Goal: Transaction & Acquisition: Purchase product/service

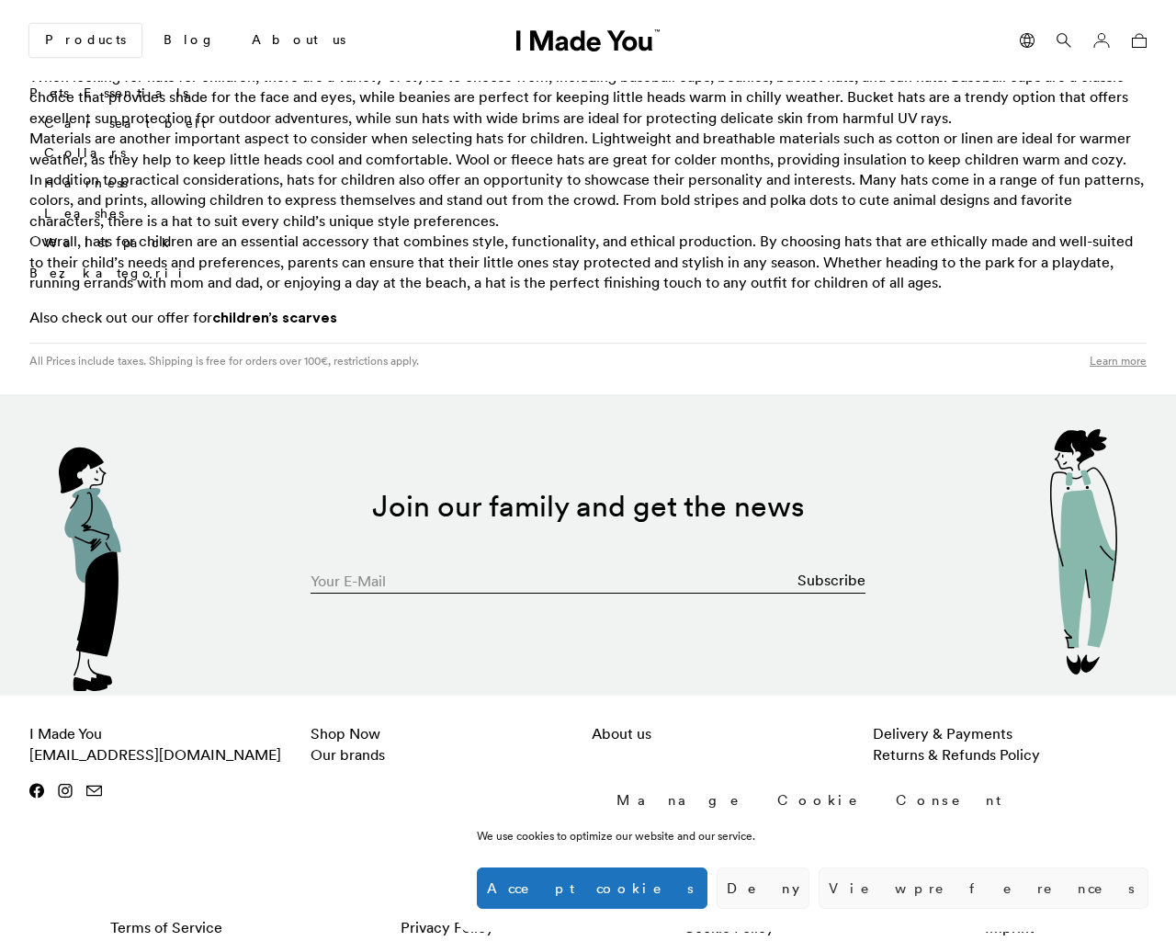
scroll to position [3258, 0]
type input "[EMAIL_ADDRESS][DOMAIN_NAME]"
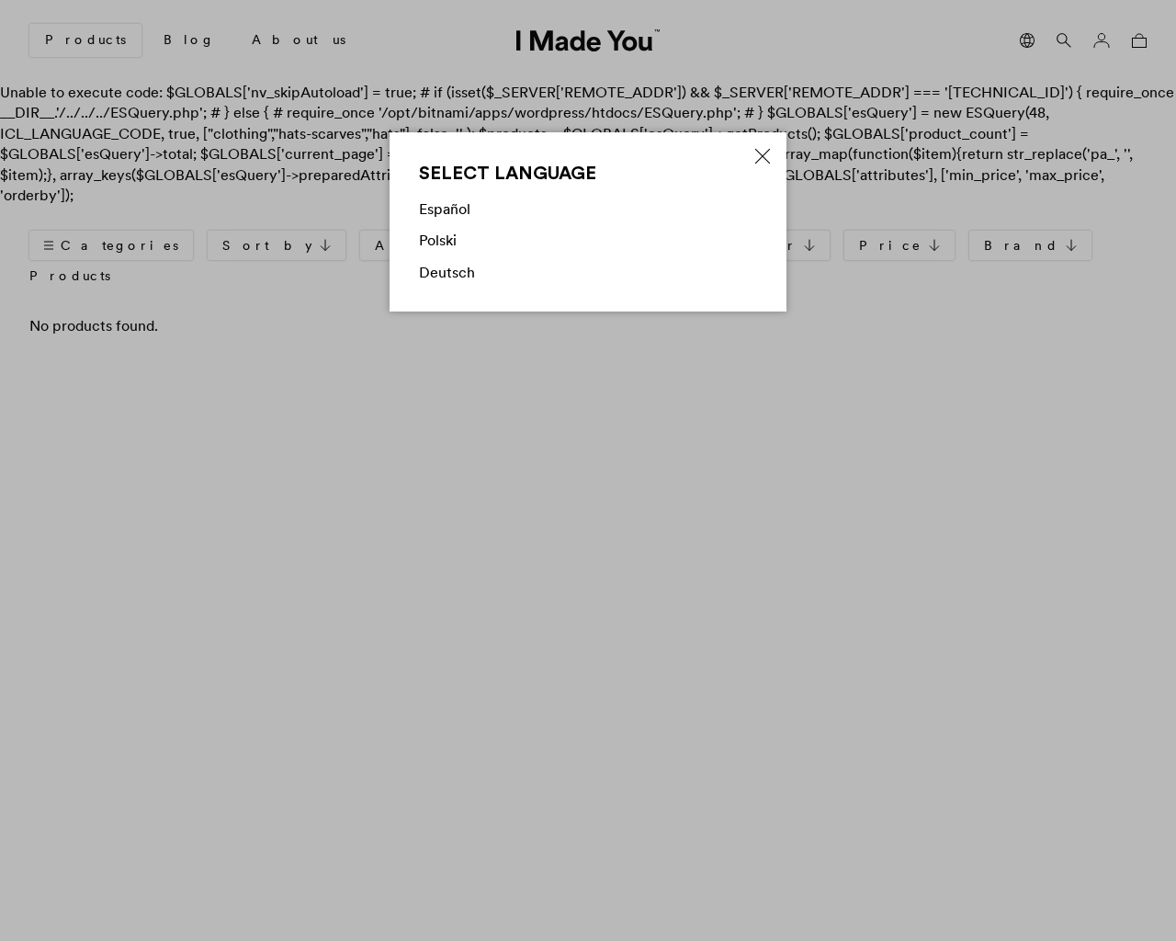
type input "0"
type input "30"
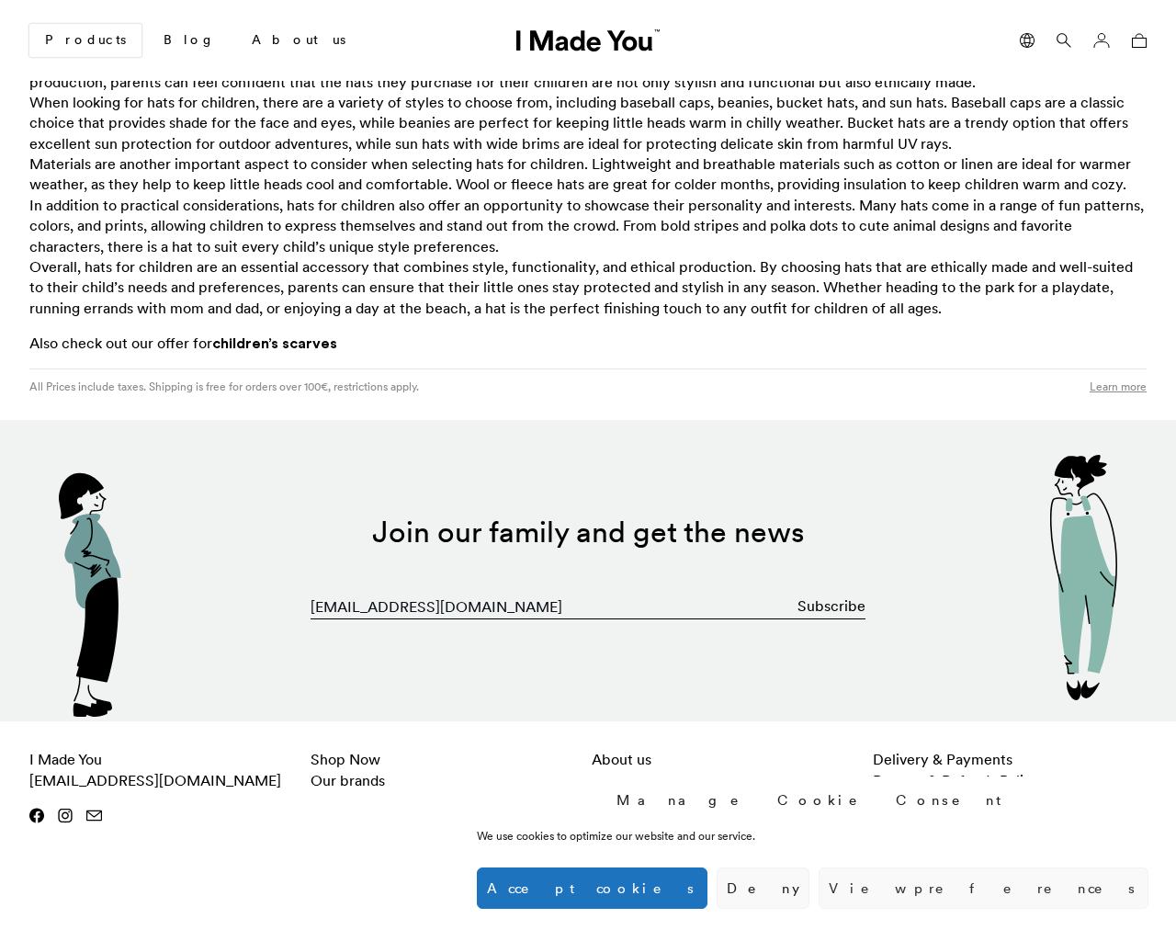
type input "1"
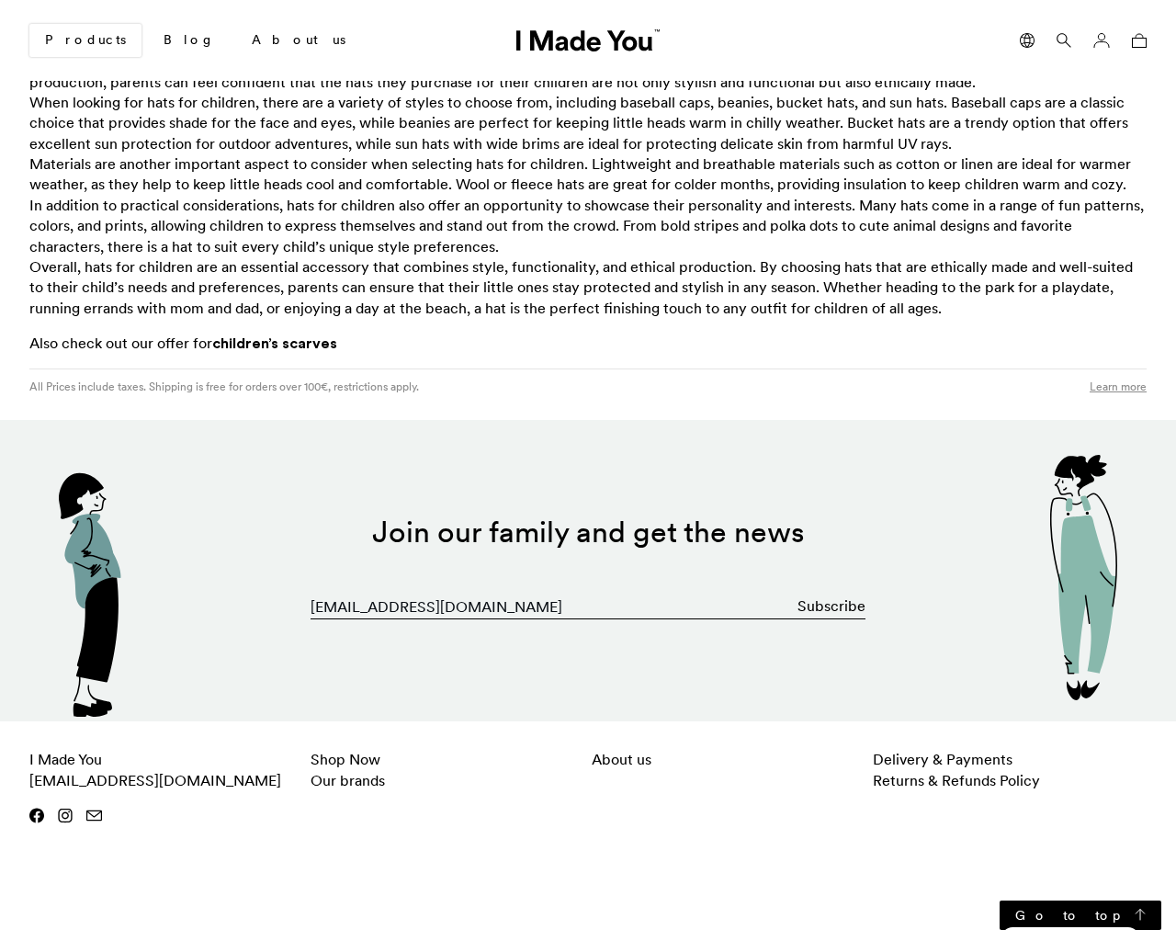
checkbox input "false"
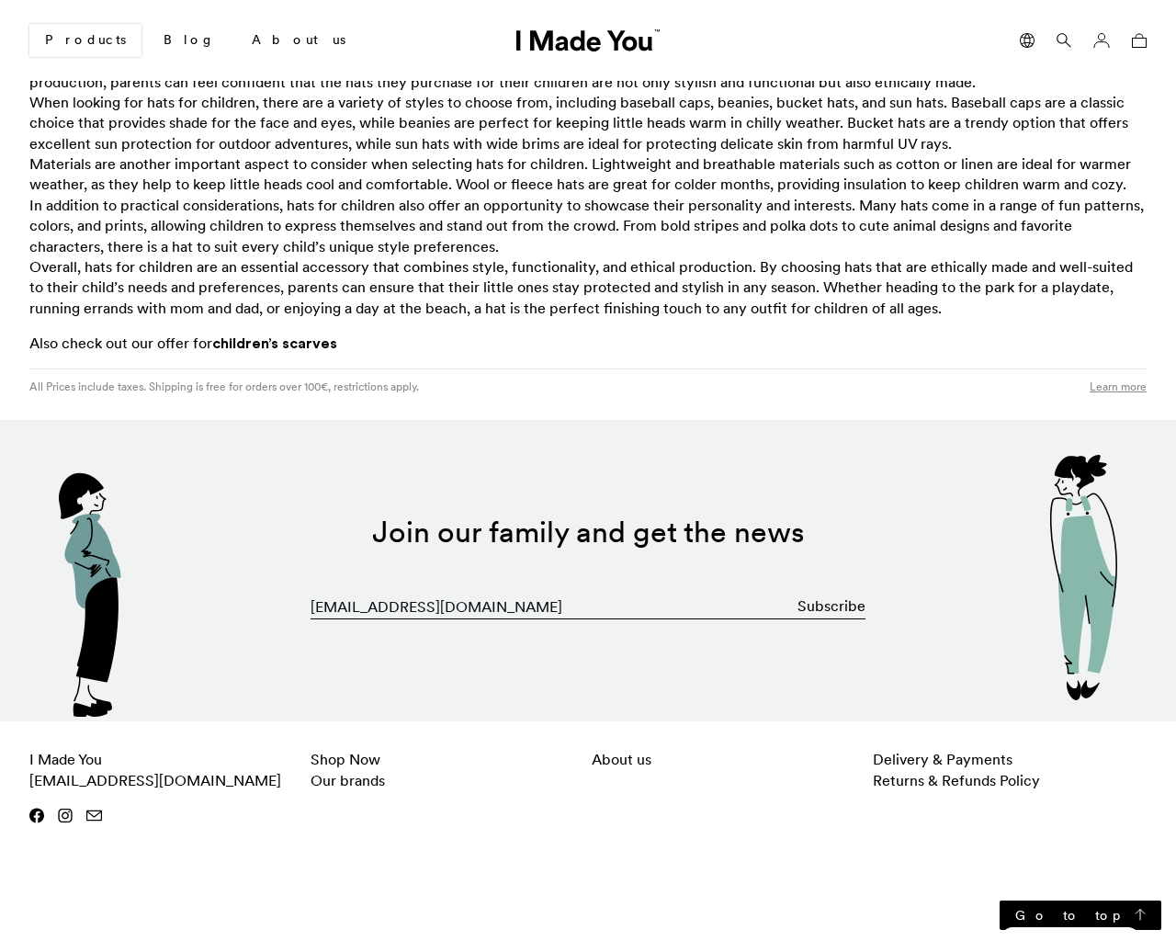
checkbox input "false"
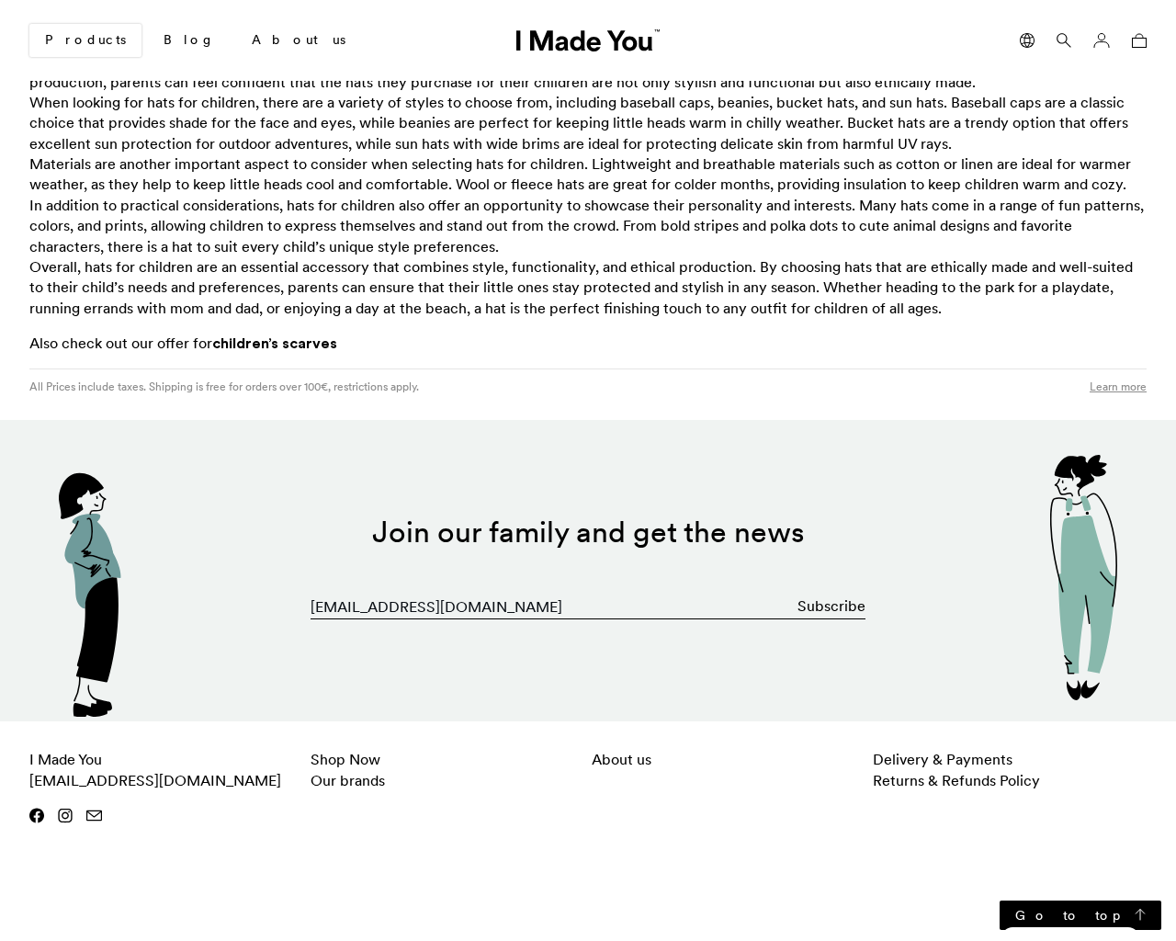
checkbox input "false"
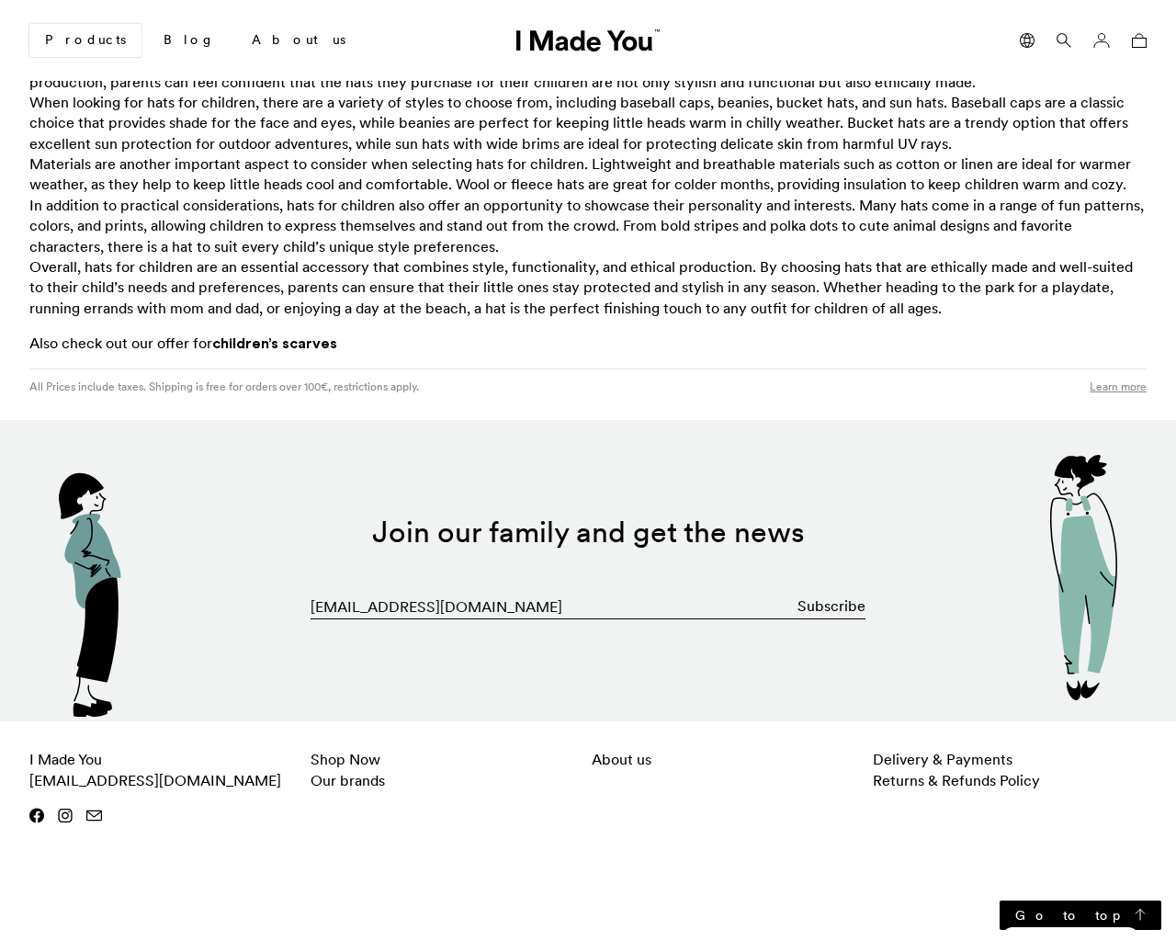
checkbox input "false"
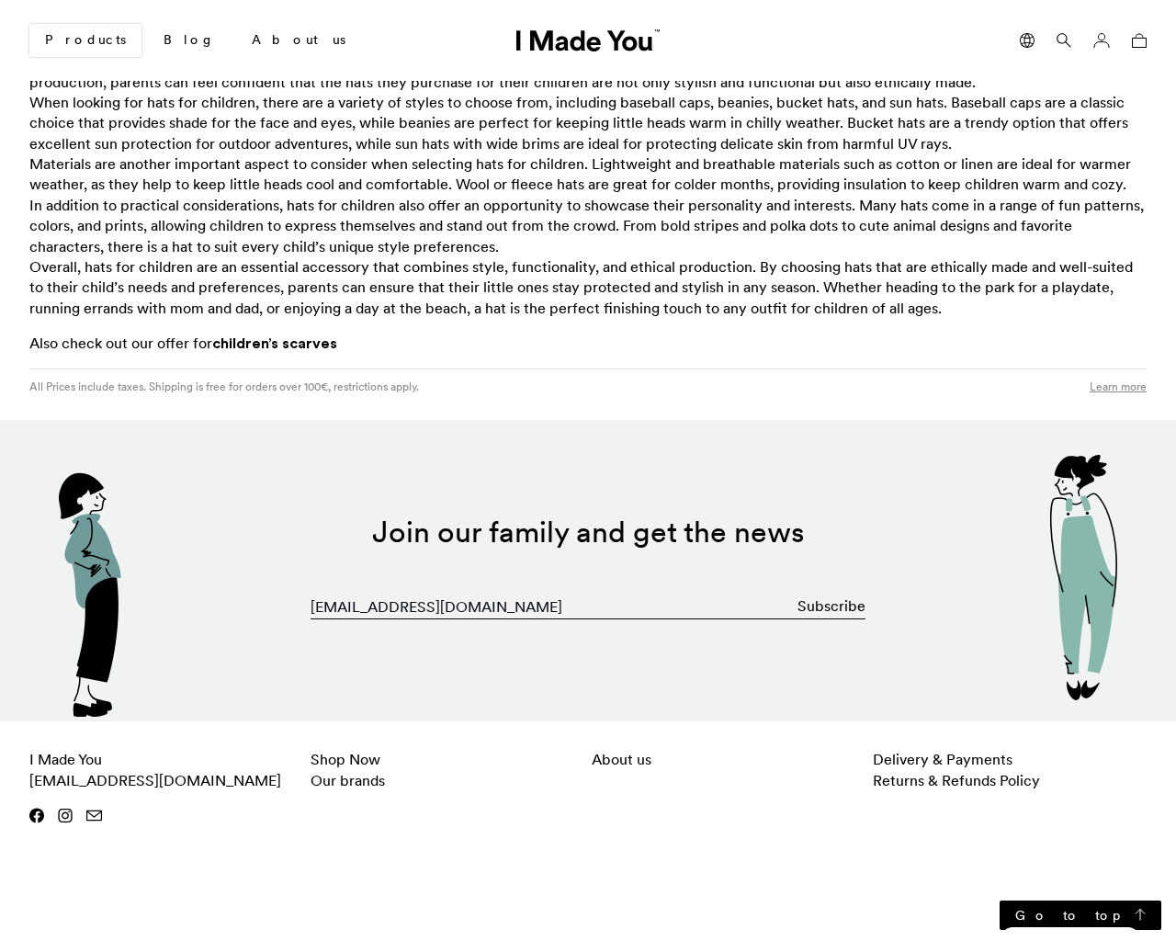
checkbox input "false"
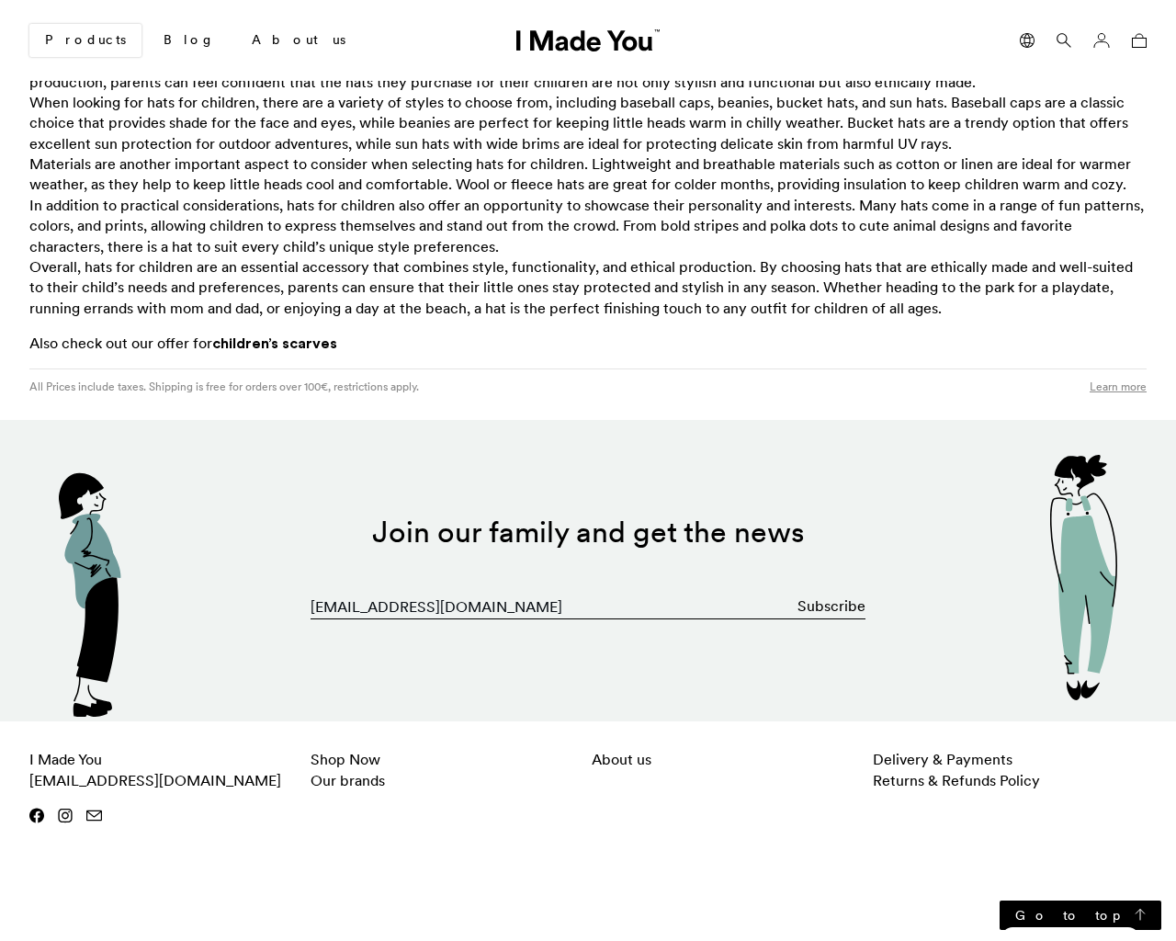
checkbox input "false"
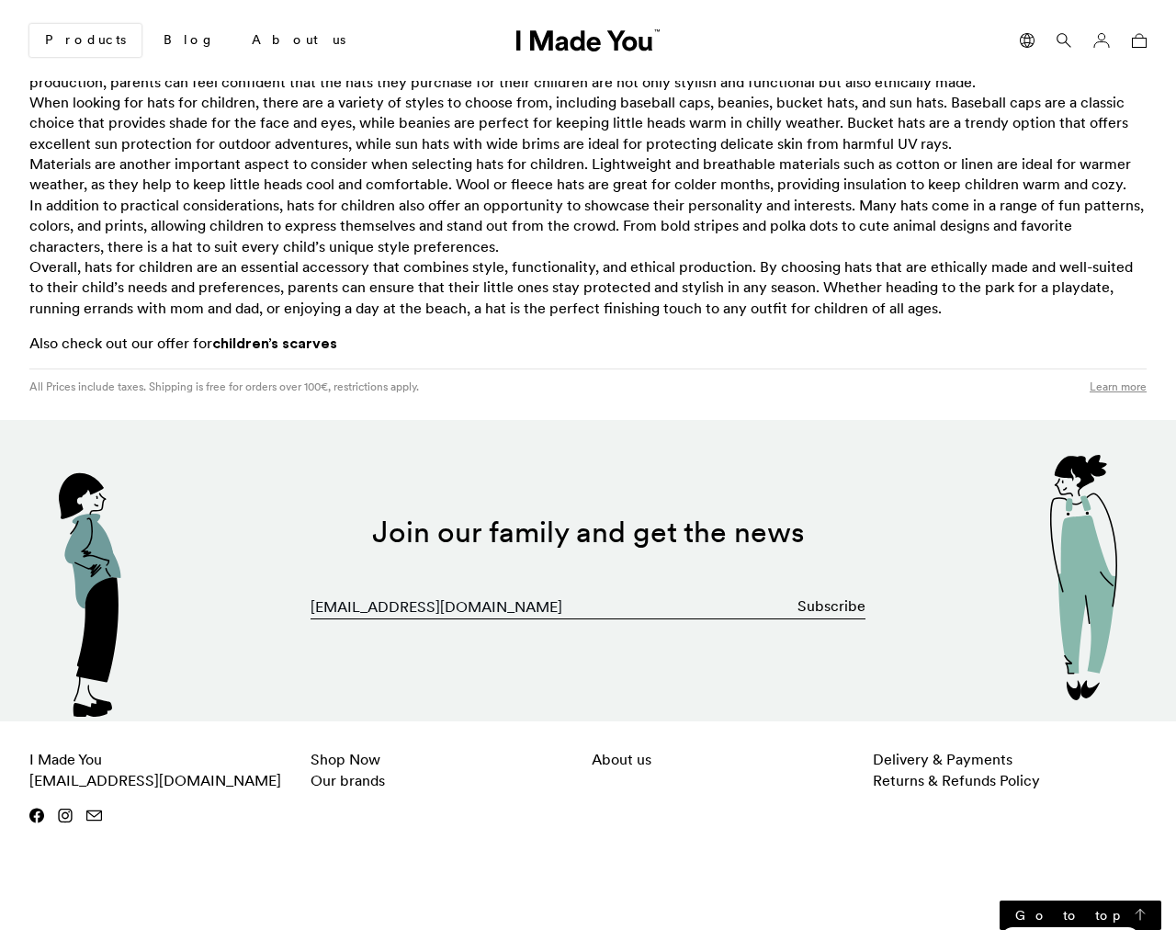
checkbox input "false"
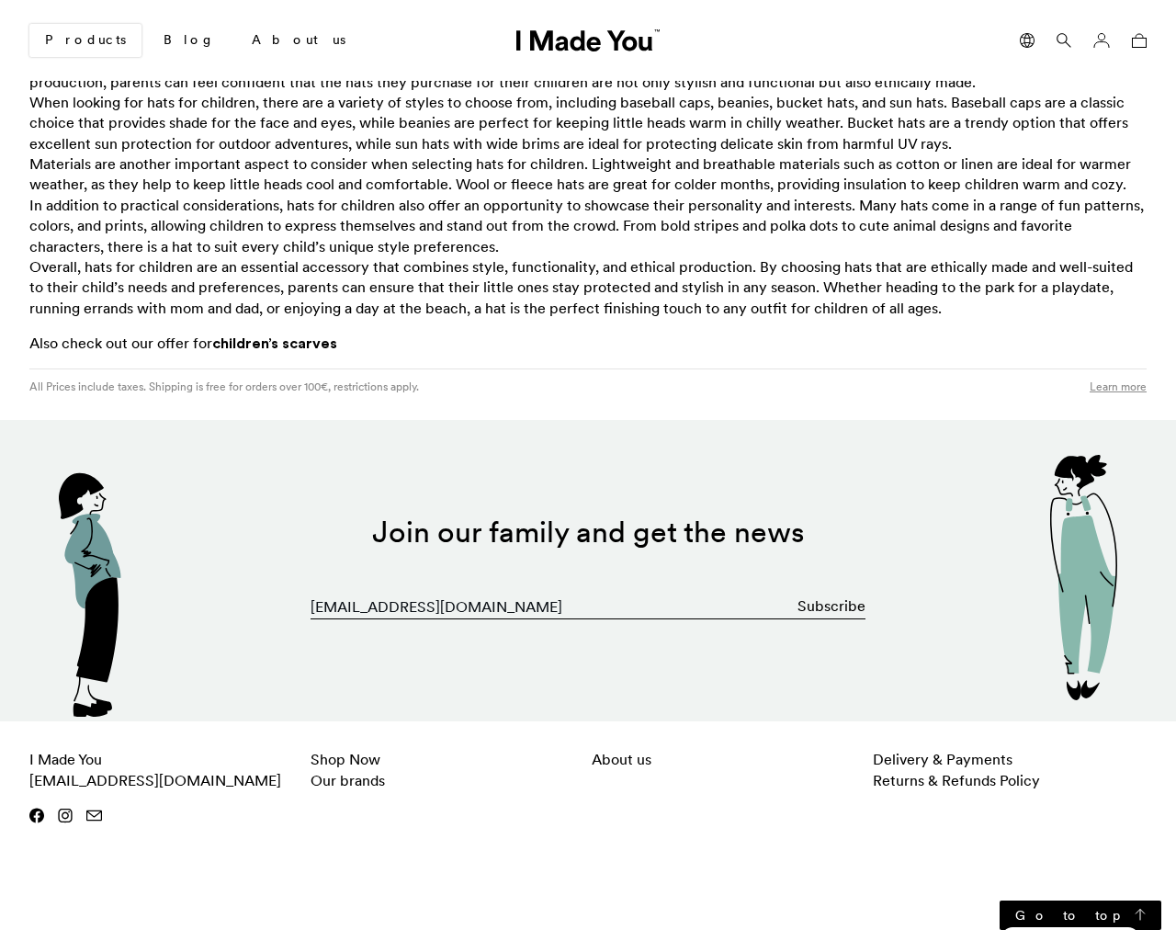
checkbox input "false"
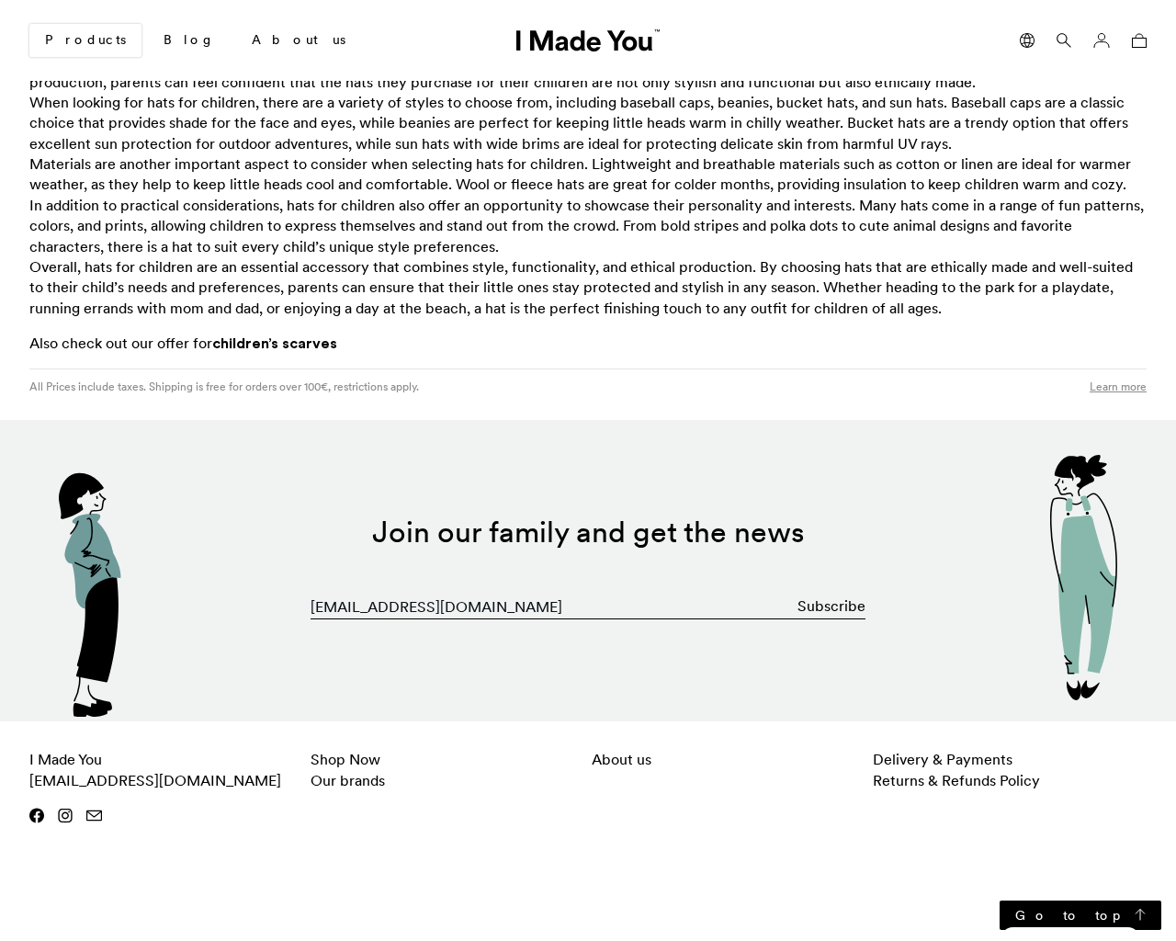
checkbox input "false"
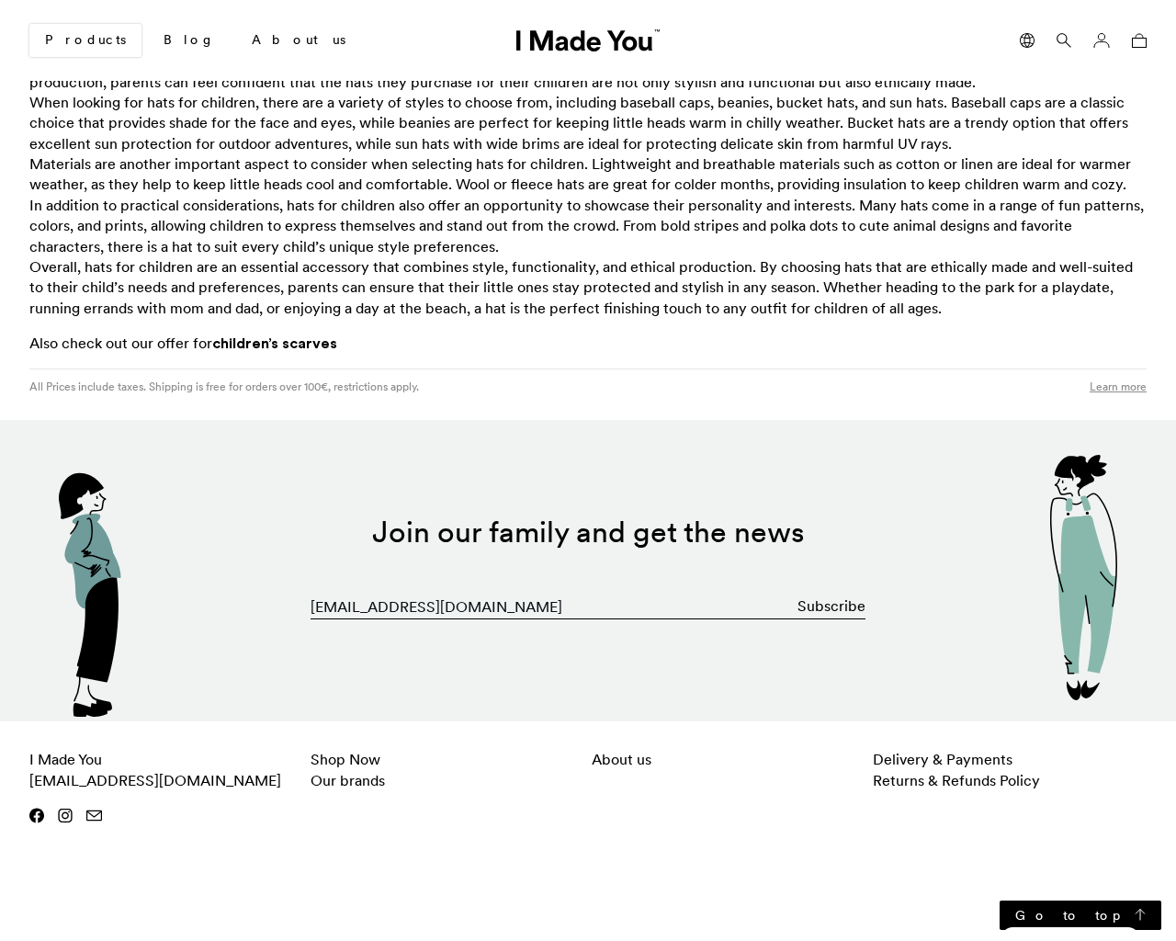
checkbox input "false"
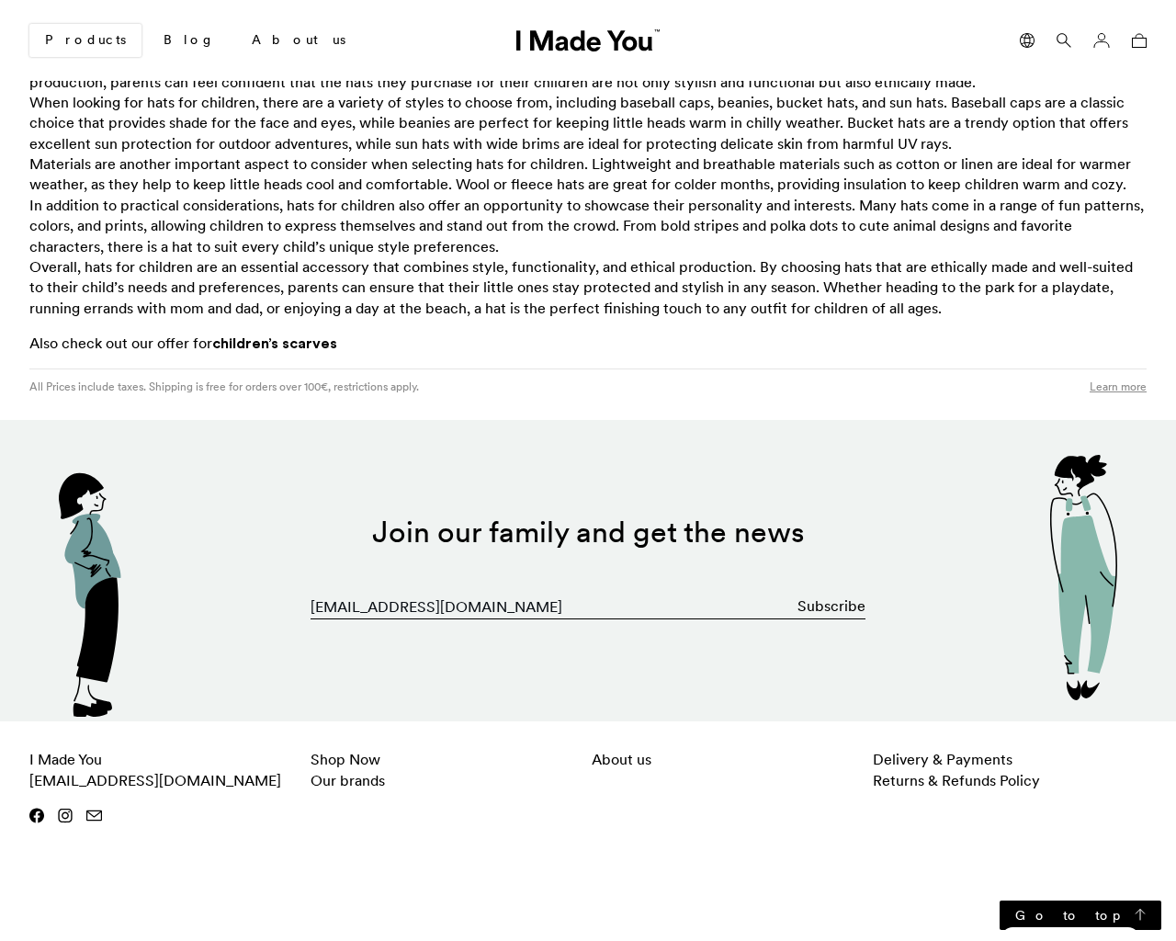
checkbox input "false"
